Goal: Information Seeking & Learning: Find specific fact

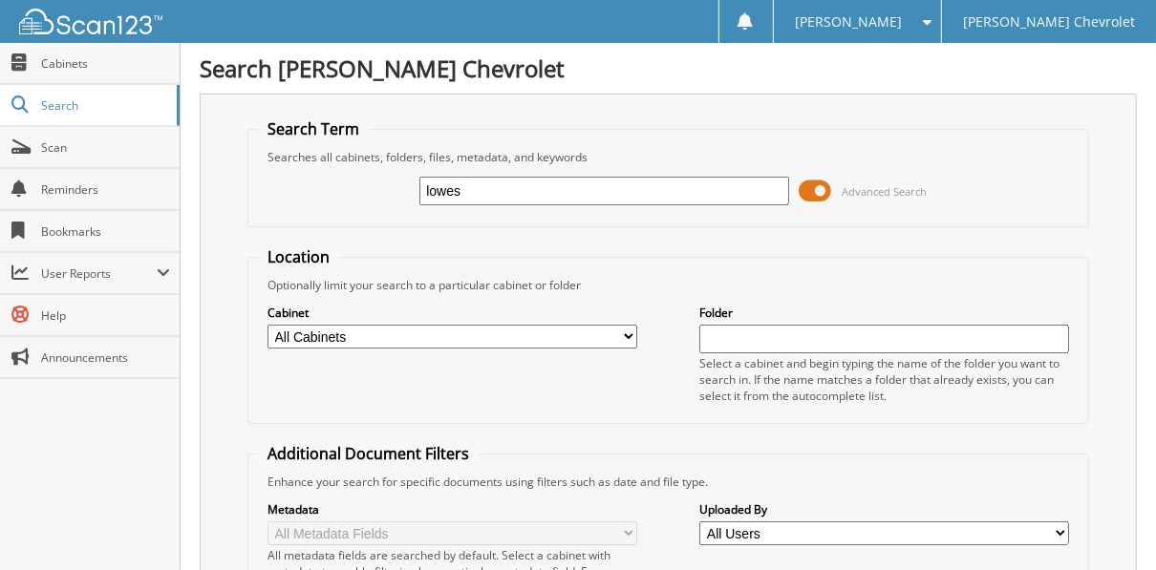
type input "lowes"
click at [575, 194] on input "lowes" at bounding box center [605, 191] width 370 height 29
type input "LIBERTY CHRYSLER"
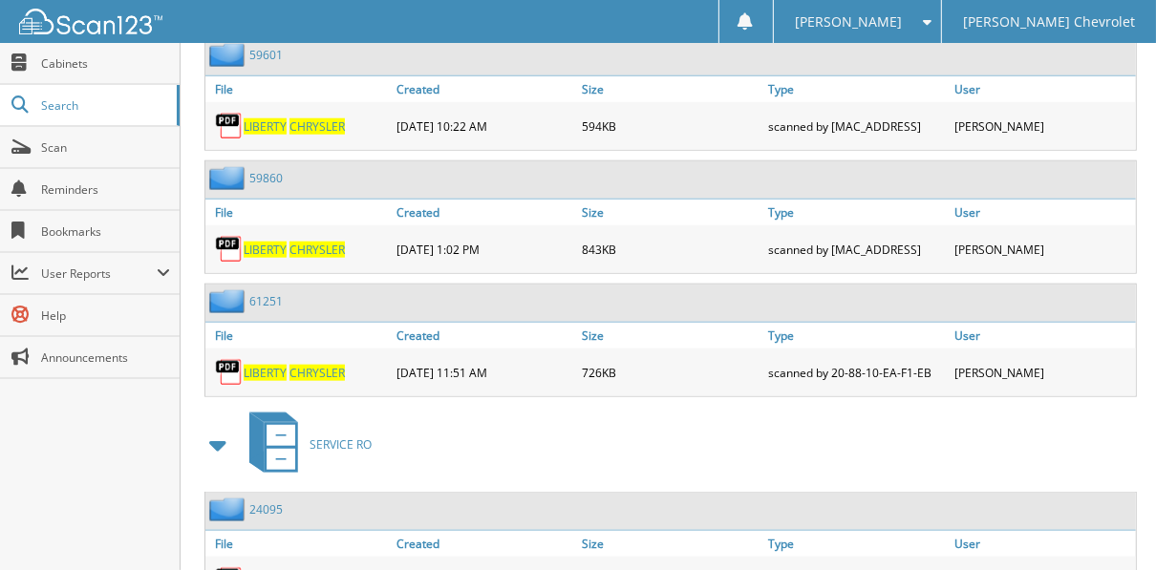
scroll to position [30197, 0]
